Goal: Information Seeking & Learning: Learn about a topic

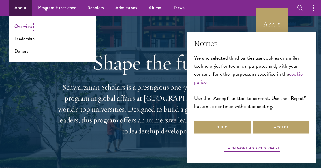
click at [22, 28] on link "Overview" at bounding box center [23, 26] width 18 height 7
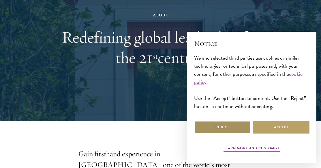
click at [231, 130] on button "Reject" at bounding box center [222, 127] width 57 height 13
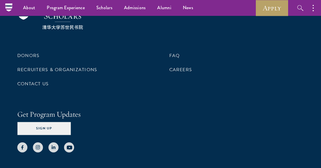
scroll to position [2300, 0]
